Goal: Transaction & Acquisition: Purchase product/service

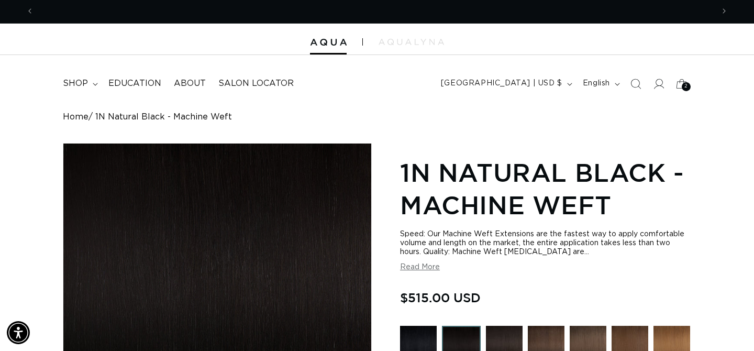
scroll to position [0, 1359]
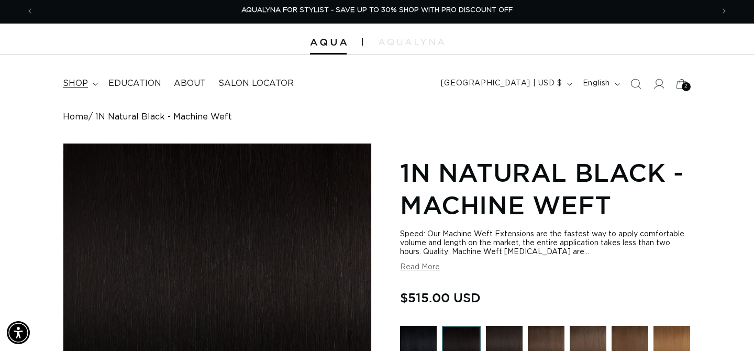
click at [86, 85] on span "shop" at bounding box center [75, 83] width 25 height 11
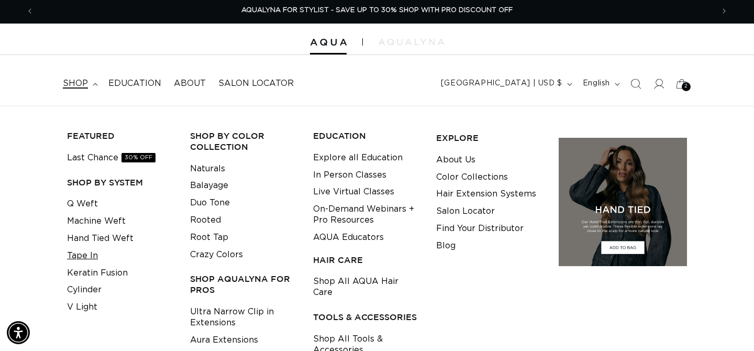
click at [87, 256] on link "Tape In" at bounding box center [82, 255] width 31 height 17
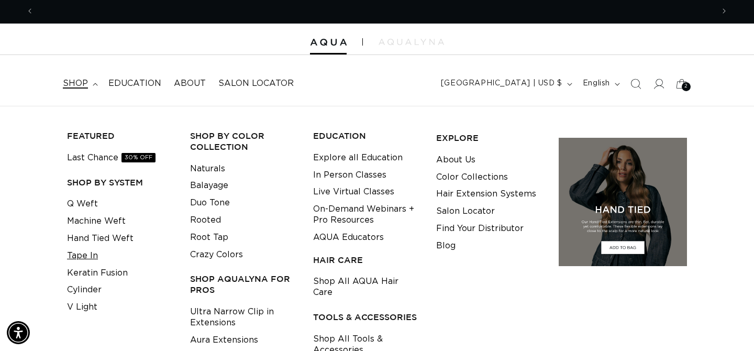
scroll to position [0, 0]
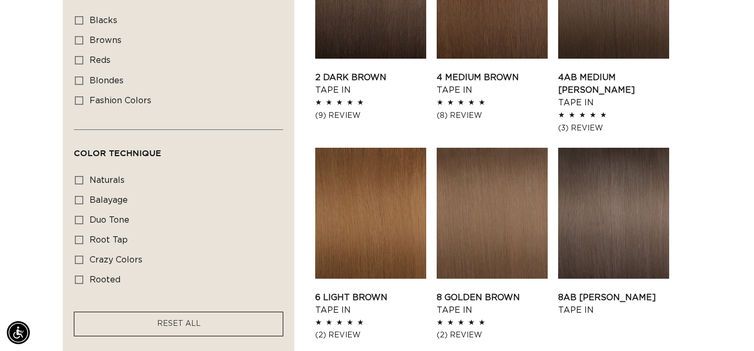
scroll to position [656, 0]
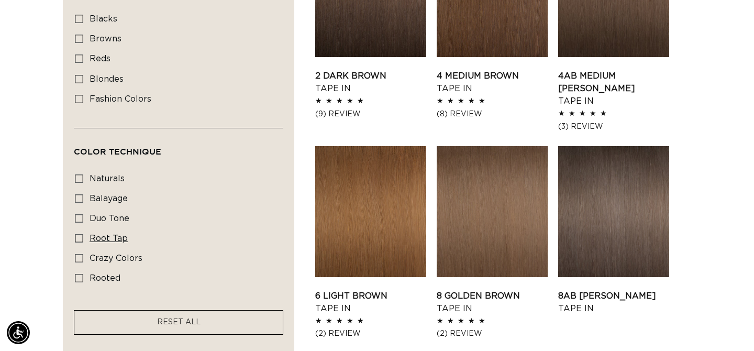
click at [114, 242] on span "root tap" at bounding box center [109, 238] width 38 height 8
click at [83, 242] on input "root tap root tap (6 products)" at bounding box center [79, 238] width 8 height 8
checkbox input "true"
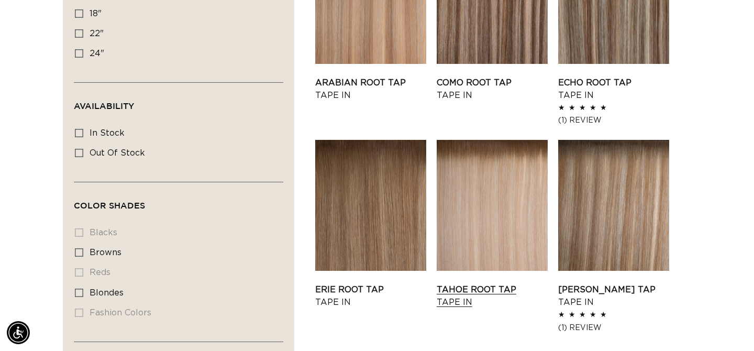
click at [470, 283] on link "Tahoe Root Tap Tape In" at bounding box center [492, 295] width 111 height 25
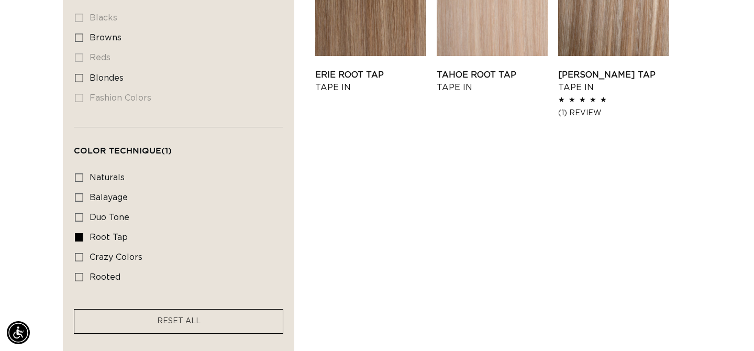
scroll to position [666, 0]
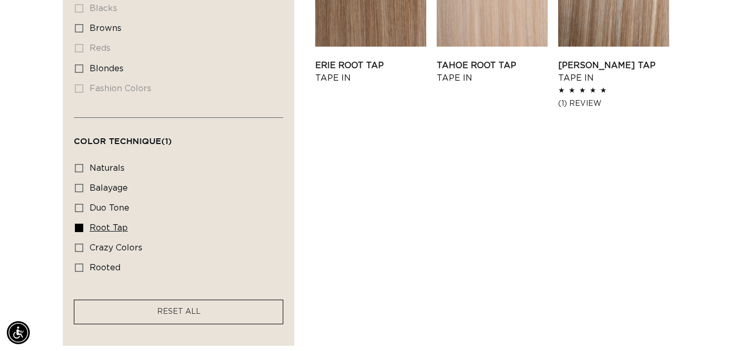
click at [83, 231] on icon at bounding box center [79, 228] width 8 height 8
click at [83, 231] on input "root tap root tap (6 products)" at bounding box center [79, 228] width 8 height 8
checkbox input "false"
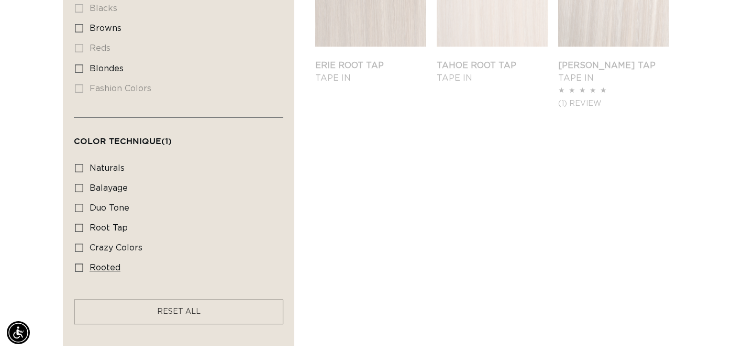
click at [81, 272] on icon at bounding box center [79, 267] width 8 height 8
click at [81, 272] on input "rooted rooted (4 products)" at bounding box center [79, 267] width 8 height 8
checkbox input "true"
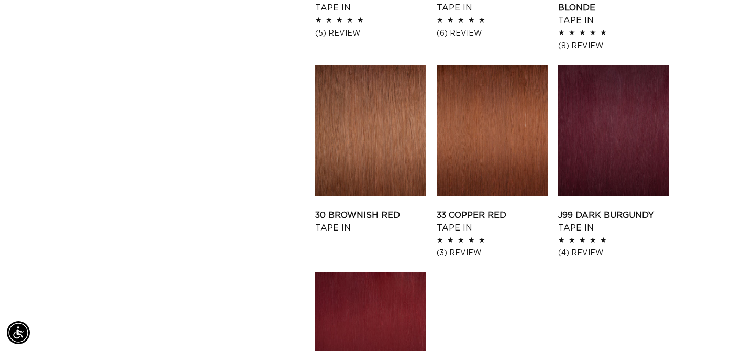
scroll to position [1168, 0]
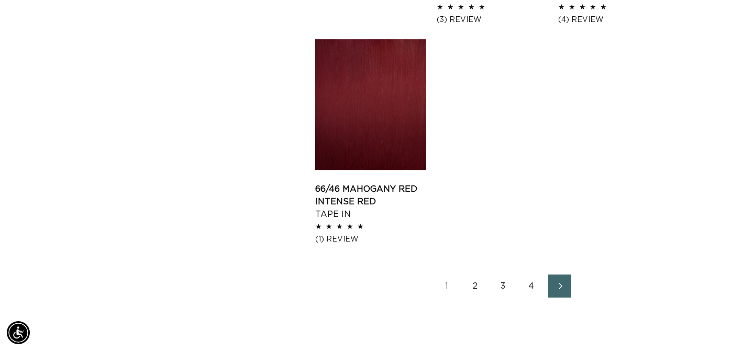
click at [468, 287] on link "2" at bounding box center [474, 285] width 23 height 23
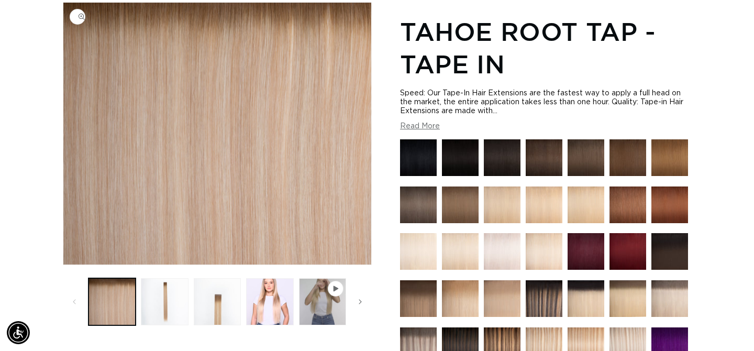
scroll to position [0, 680]
click at [207, 301] on button "Load image 3 in gallery view" at bounding box center [217, 301] width 47 height 47
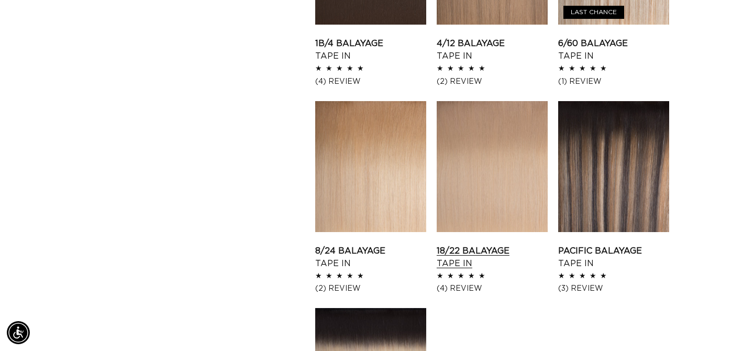
click at [484, 245] on link "18/22 Balayage Tape In" at bounding box center [492, 257] width 111 height 25
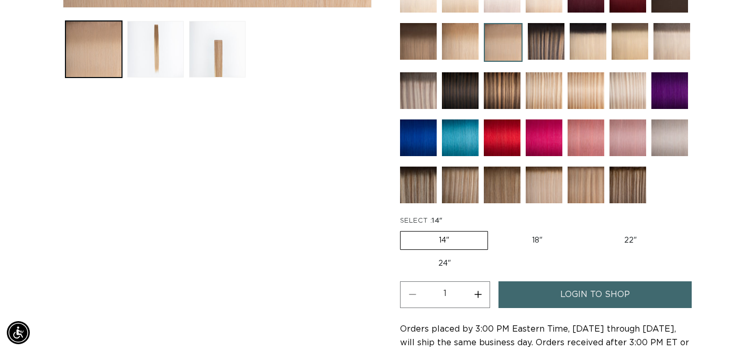
scroll to position [486, 0]
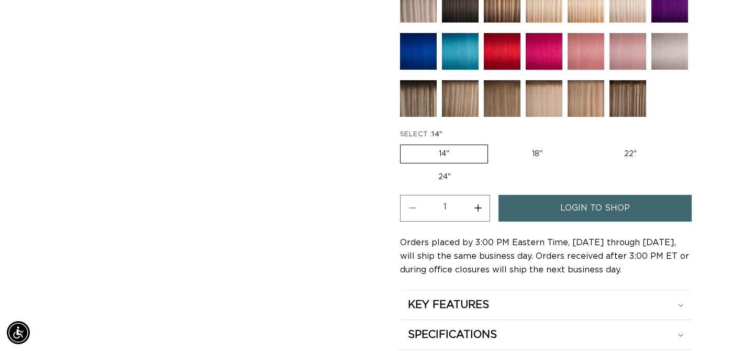
click at [542, 153] on label "18" Variant sold out or unavailable" at bounding box center [537, 154] width 87 height 18
click at [494, 143] on input "18" Variant sold out or unavailable" at bounding box center [493, 142] width 1 height 1
radio input "true"
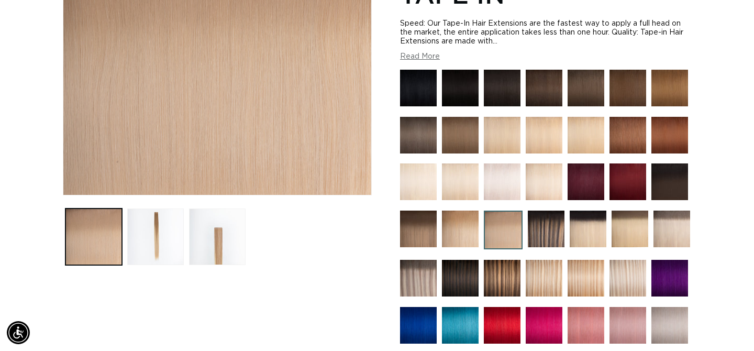
scroll to position [0, 680]
click at [163, 230] on button "Load image 2 in gallery view" at bounding box center [155, 236] width 57 height 57
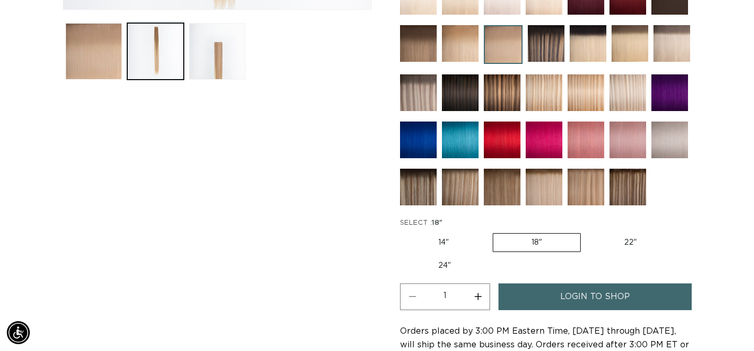
scroll to position [401, 0]
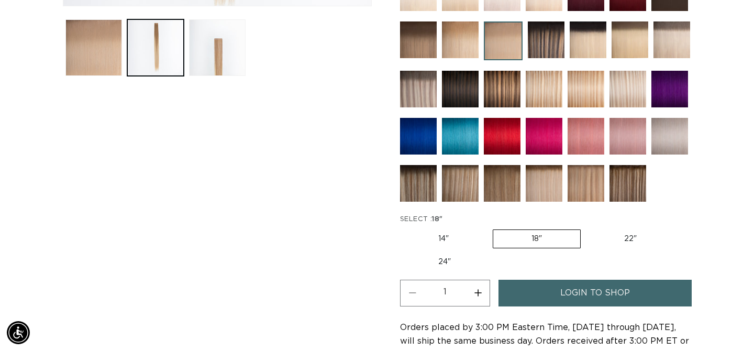
click at [558, 293] on link "login to shop" at bounding box center [594, 293] width 193 height 27
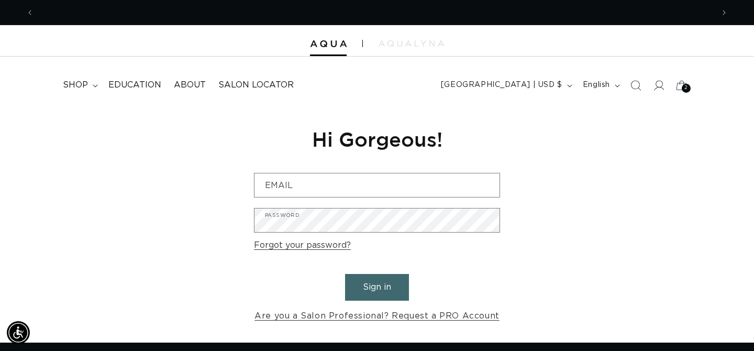
scroll to position [0, 1359]
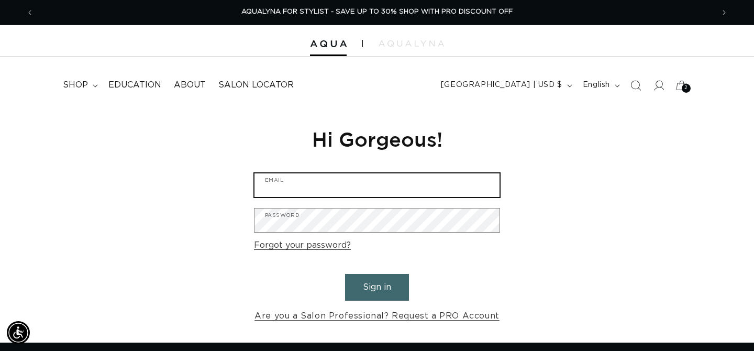
type input "mariiluvsbeauty@gmail.com"
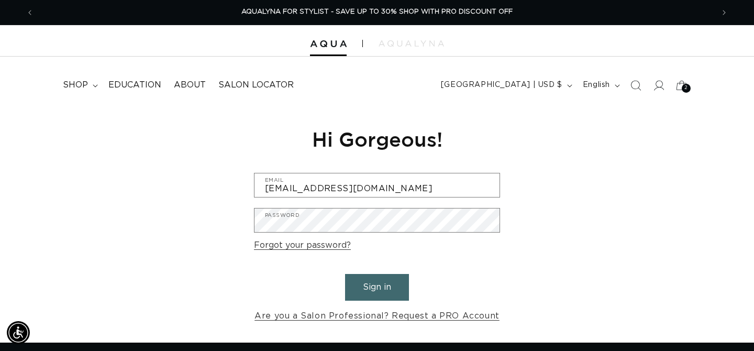
click at [367, 281] on button "Sign in" at bounding box center [377, 287] width 64 height 27
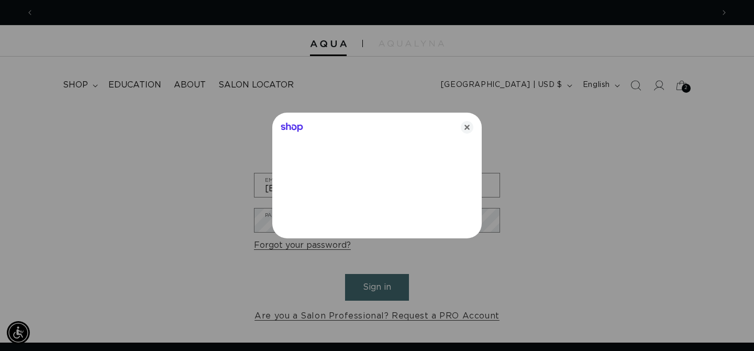
scroll to position [0, 680]
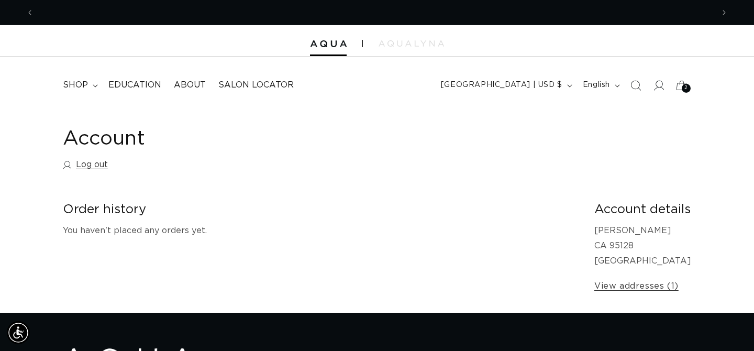
scroll to position [0, 680]
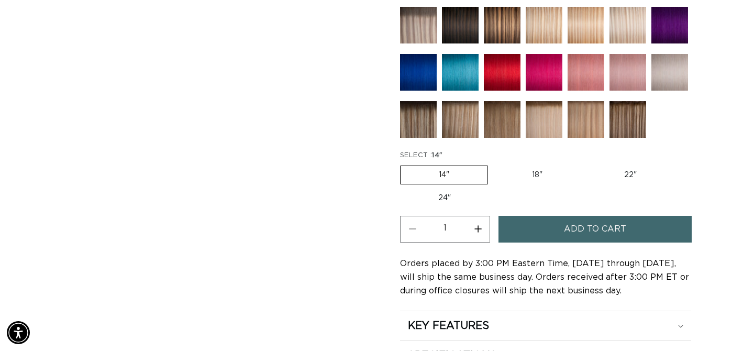
scroll to position [585, 0]
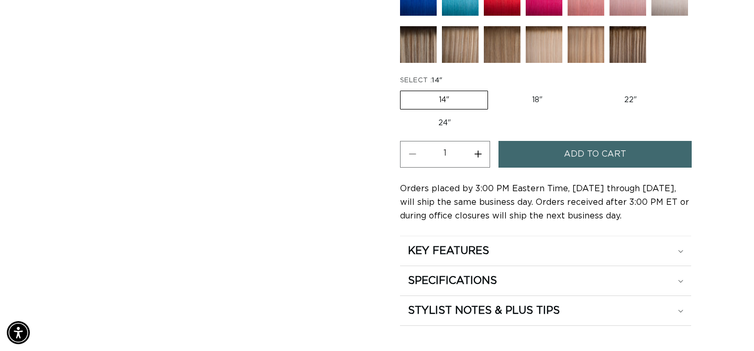
click at [535, 105] on label "18" Variant sold out or unavailable" at bounding box center [537, 100] width 87 height 18
click at [494, 89] on input "18" Variant sold out or unavailable" at bounding box center [493, 88] width 1 height 1
radio input "true"
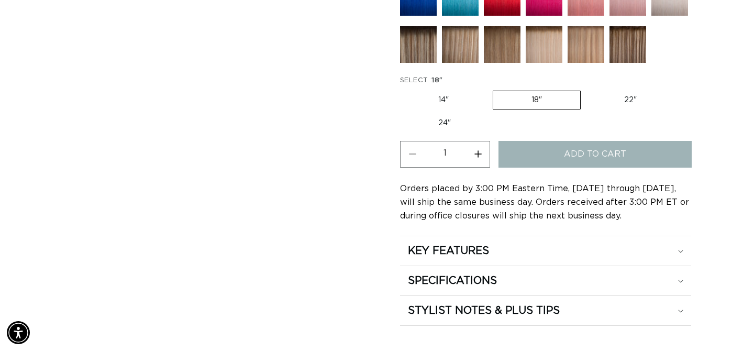
scroll to position [0, 680]
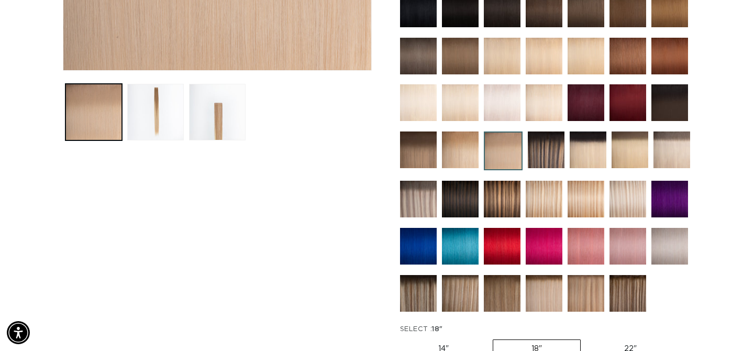
scroll to position [0, 680]
click at [678, 152] on img at bounding box center [671, 149] width 37 height 37
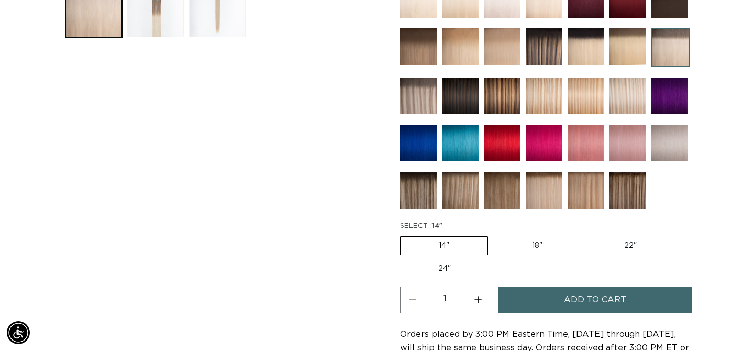
scroll to position [0, 680]
click at [524, 237] on label "18" Variant sold out or unavailable" at bounding box center [537, 246] width 87 height 18
click at [494, 235] on input "18" Variant sold out or unavailable" at bounding box center [493, 234] width 1 height 1
radio input "true"
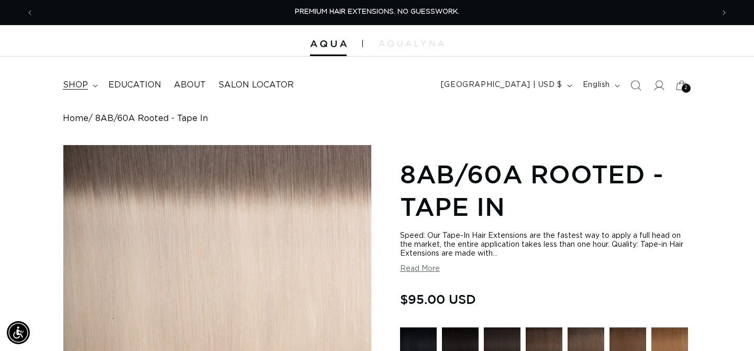
click at [93, 84] on icon at bounding box center [95, 85] width 5 height 3
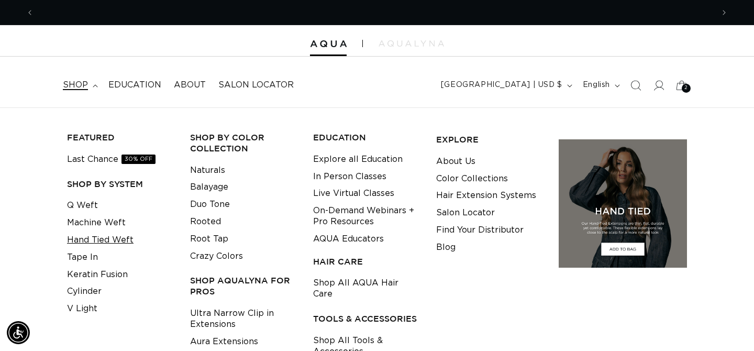
scroll to position [0, 680]
click at [83, 208] on link "Q Weft" at bounding box center [82, 205] width 31 height 17
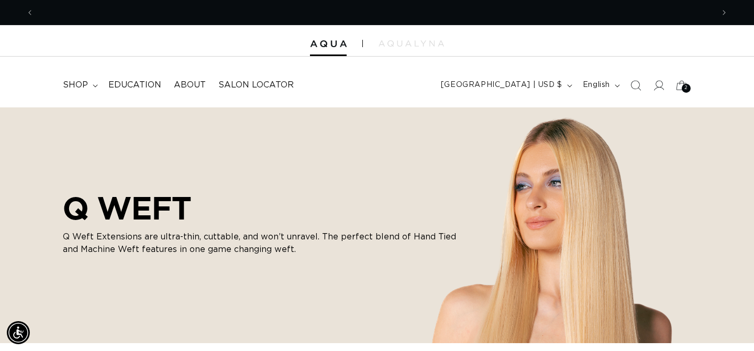
scroll to position [0, 680]
click at [71, 83] on span "shop" at bounding box center [75, 85] width 25 height 11
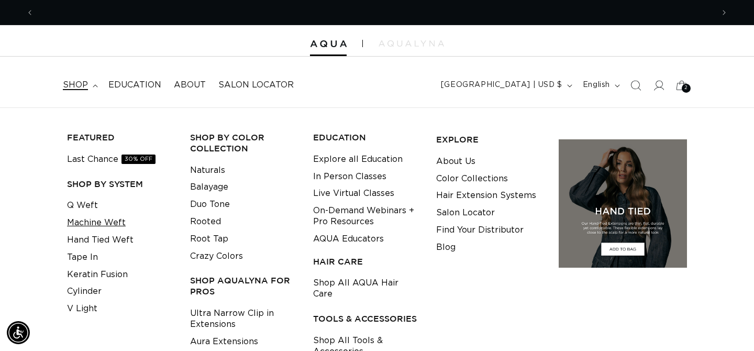
click at [95, 229] on link "Machine Weft" at bounding box center [96, 222] width 59 height 17
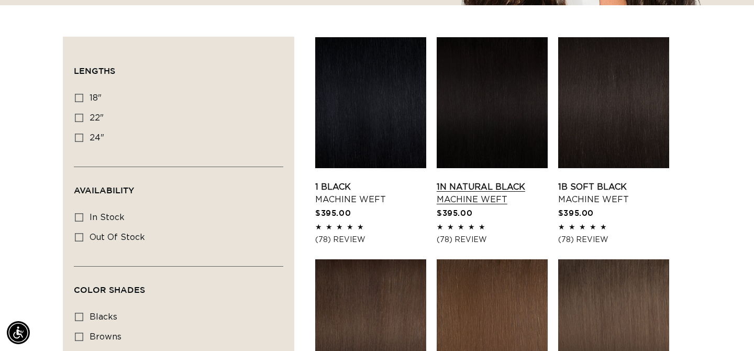
scroll to position [0, 680]
click at [506, 181] on link "1N Natural Black Machine Weft" at bounding box center [492, 193] width 111 height 25
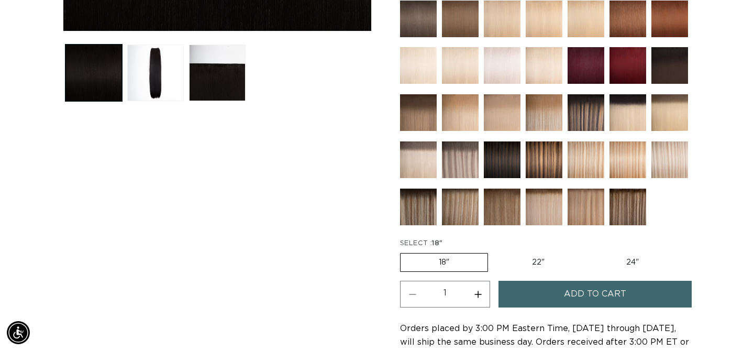
scroll to position [0, 680]
click at [527, 263] on label "22" Variant sold out or unavailable" at bounding box center [538, 262] width 89 height 18
click at [494, 251] on input "22" Variant sold out or unavailable" at bounding box center [493, 251] width 1 height 1
radio input "true"
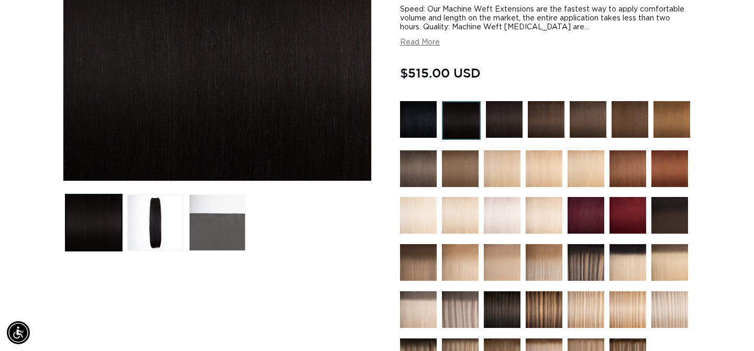
click at [216, 214] on button "Load image 3 in gallery view" at bounding box center [217, 222] width 57 height 57
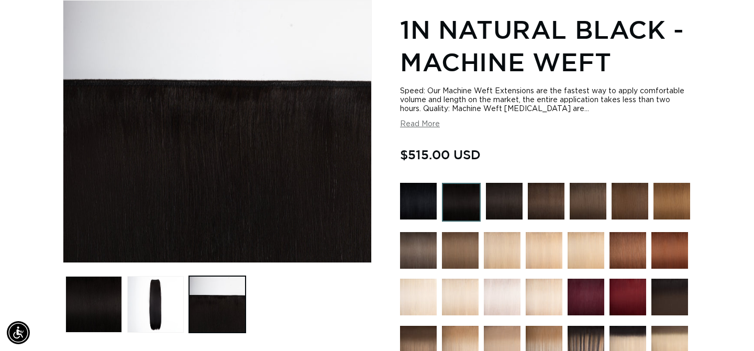
scroll to position [0, 680]
click at [409, 129] on section "1N Natural Black - Machine Weft Speed: Our Machine Weft Extensions are the fast…" at bounding box center [545, 353] width 291 height 686
click at [409, 123] on button "Read More" at bounding box center [420, 124] width 40 height 9
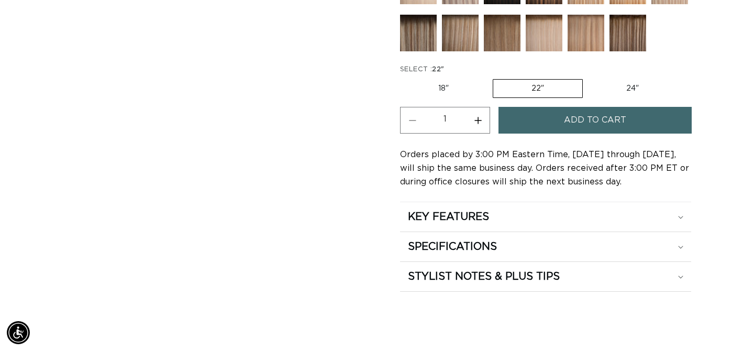
click at [434, 97] on label "18" Variant sold out or unavailable" at bounding box center [443, 89] width 87 height 18
click at [403, 77] on input "18" Variant sold out or unavailable" at bounding box center [403, 77] width 1 height 1
radio input "true"
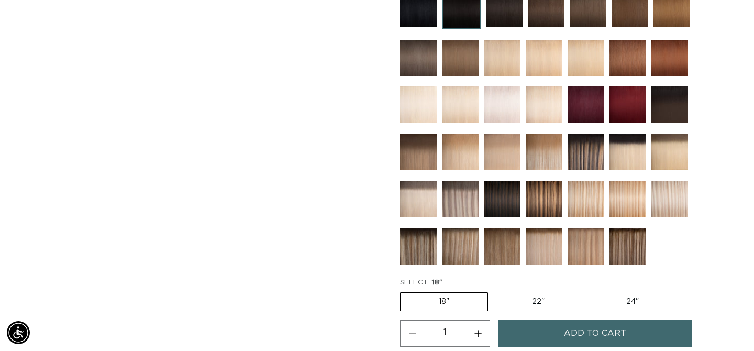
click at [547, 307] on label "22" Variant sold out or unavailable" at bounding box center [538, 302] width 89 height 18
click at [494, 291] on input "22" Variant sold out or unavailable" at bounding box center [493, 290] width 1 height 1
radio input "true"
